Goal: Check status: Check status

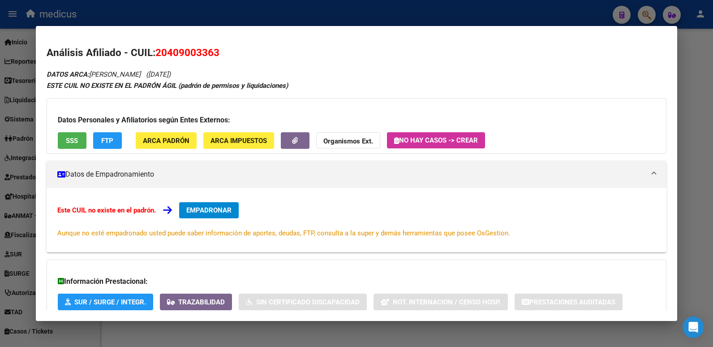
scroll to position [329, 0]
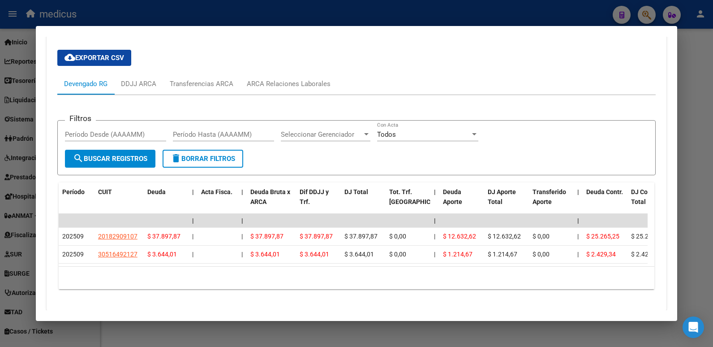
click at [580, 6] on div at bounding box center [356, 173] width 713 height 347
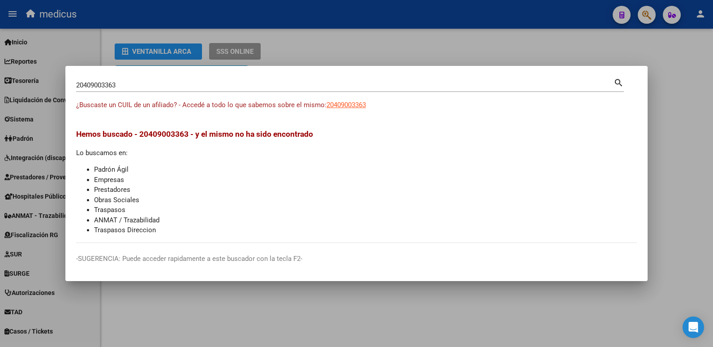
drag, startPoint x: 139, startPoint y: 78, endPoint x: 110, endPoint y: 84, distance: 29.9
click at [116, 84] on div "20409003363 Buscar (apellido, dni, [PERSON_NAME], [PERSON_NAME], cuit, obra soc…" at bounding box center [350, 84] width 548 height 15
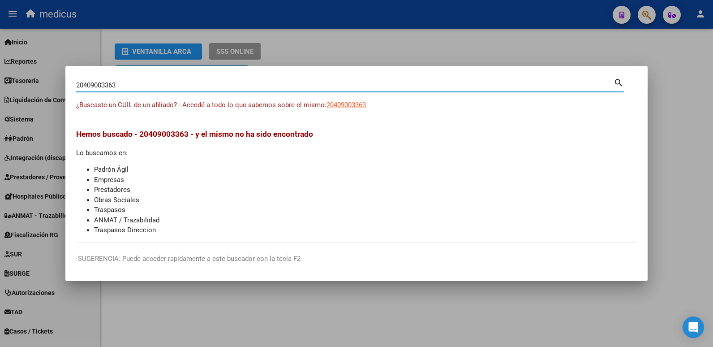
drag, startPoint x: 122, startPoint y: 86, endPoint x: 34, endPoint y: 90, distance: 88.4
click at [34, 90] on div "20409003363 Buscar (apellido, dni, cuil, nro traspaso, cuit, obra social) searc…" at bounding box center [356, 173] width 713 height 347
paste input "7424719779"
type input "27424719779"
click at [620, 80] on mat-icon "search" at bounding box center [619, 82] width 10 height 11
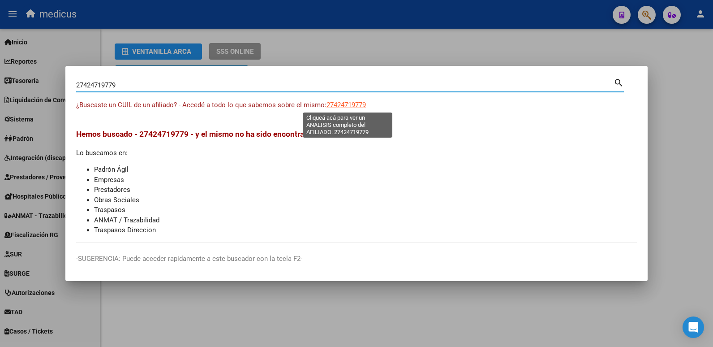
click at [340, 104] on span "27424719779" at bounding box center [346, 105] width 39 height 8
type textarea "27424719779"
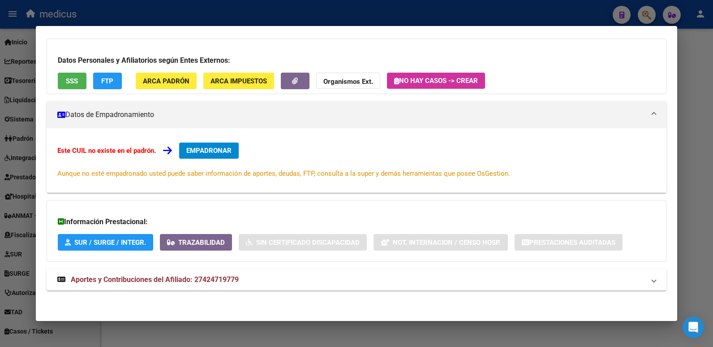
scroll to position [60, 0]
click at [112, 277] on span "Aportes y Contribuciones del Afiliado: 27424719779" at bounding box center [155, 279] width 168 height 9
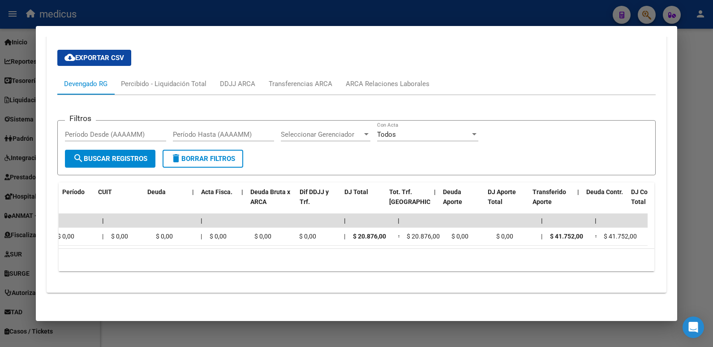
scroll to position [0, 0]
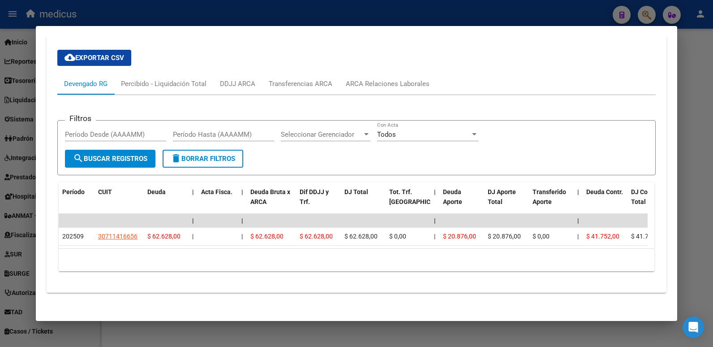
click at [322, 2] on div at bounding box center [356, 173] width 713 height 347
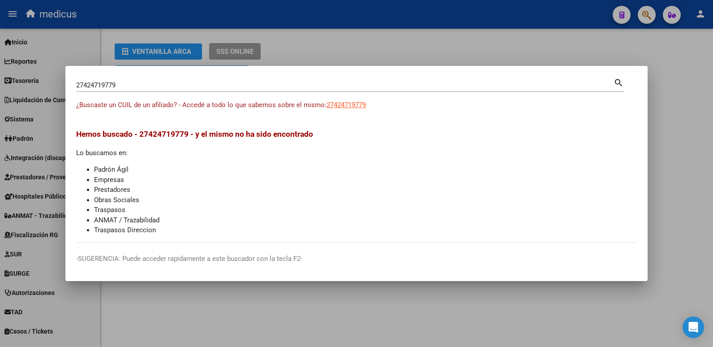
click at [465, 36] on div at bounding box center [356, 173] width 713 height 347
